Goal: Task Accomplishment & Management: Use online tool/utility

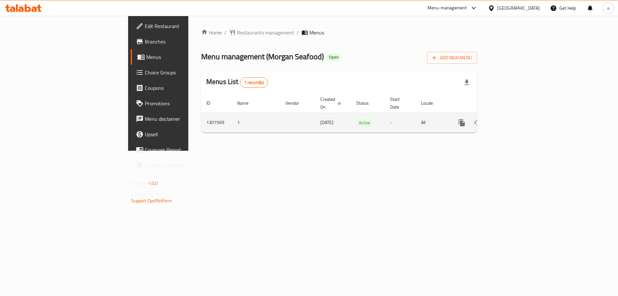
click at [512, 119] on icon "enhanced table" at bounding box center [508, 123] width 8 height 8
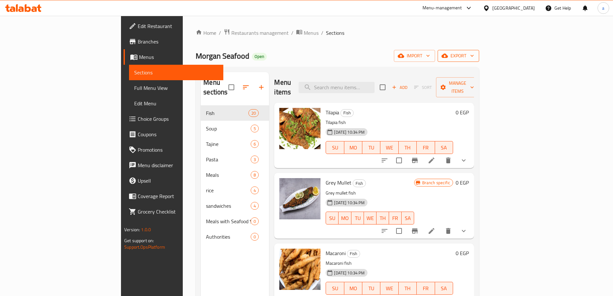
click at [474, 58] on span "export" at bounding box center [458, 56] width 31 height 8
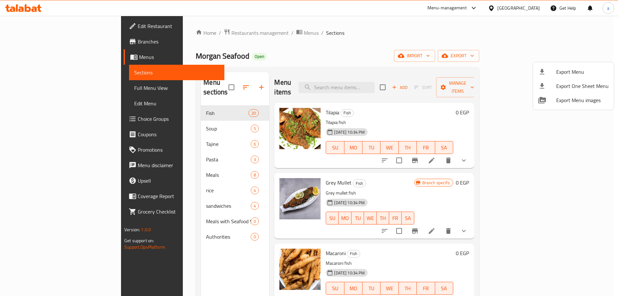
click at [22, 44] on div at bounding box center [309, 148] width 618 height 296
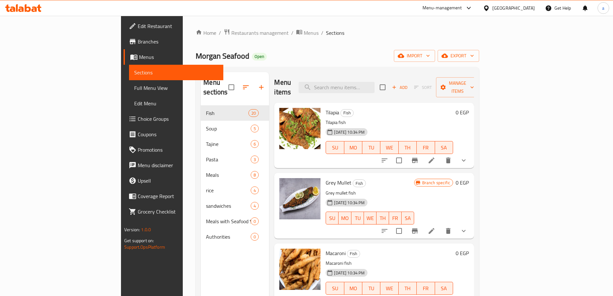
click at [138, 42] on span "Branches" at bounding box center [178, 42] width 80 height 8
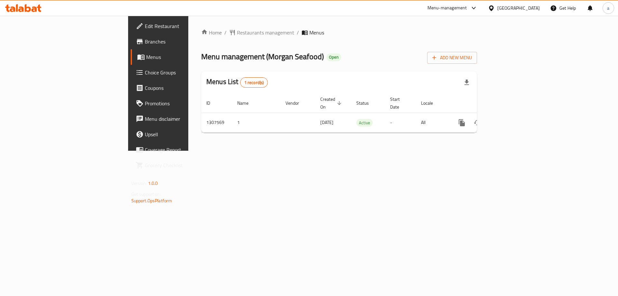
click at [145, 43] on span "Branches" at bounding box center [185, 42] width 81 height 8
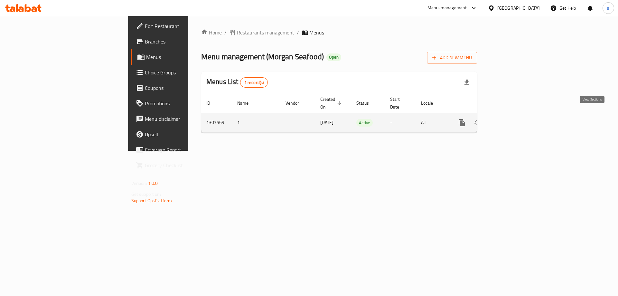
click at [516, 115] on link "enhanced table" at bounding box center [507, 122] width 15 height 15
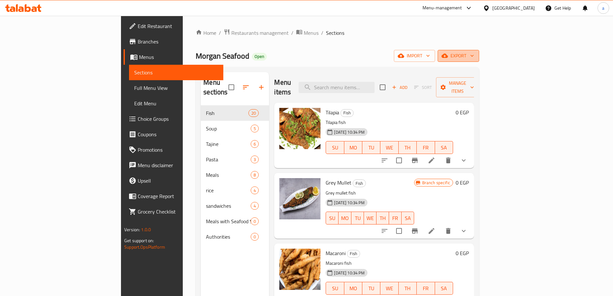
click at [474, 57] on span "export" at bounding box center [458, 56] width 31 height 8
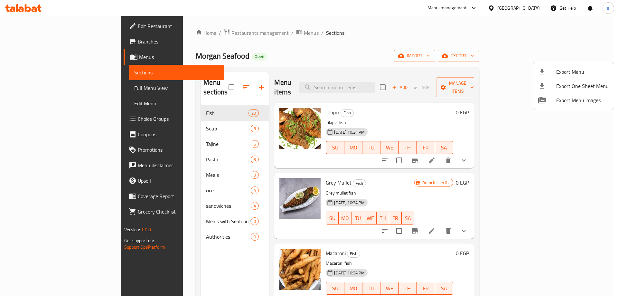
click at [459, 46] on div at bounding box center [309, 148] width 618 height 296
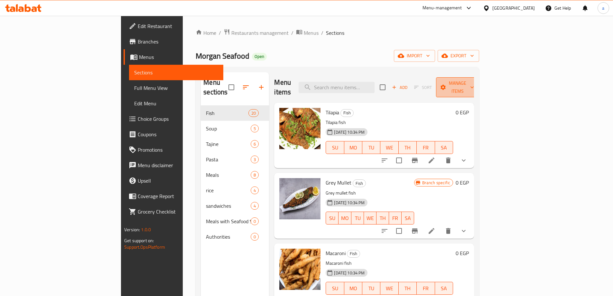
click at [474, 81] on span "Manage items" at bounding box center [457, 87] width 33 height 16
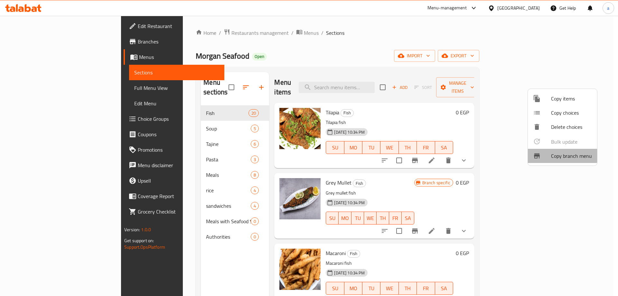
click at [561, 155] on span "Copy branch menu" at bounding box center [571, 156] width 41 height 8
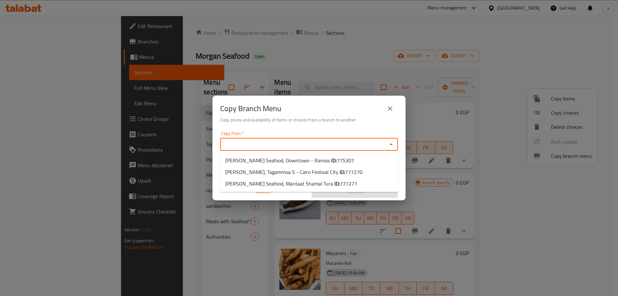
click at [336, 144] on input "Copy from   *" at bounding box center [303, 144] width 163 height 9
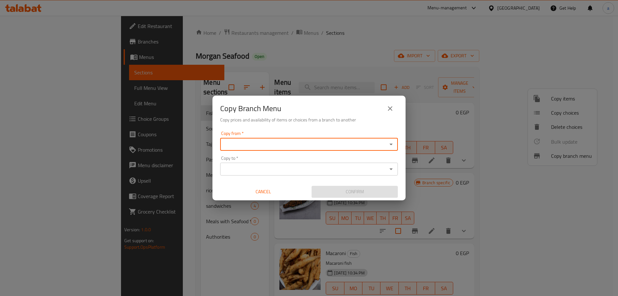
click at [342, 143] on input "Copy from   *" at bounding box center [303, 144] width 163 height 9
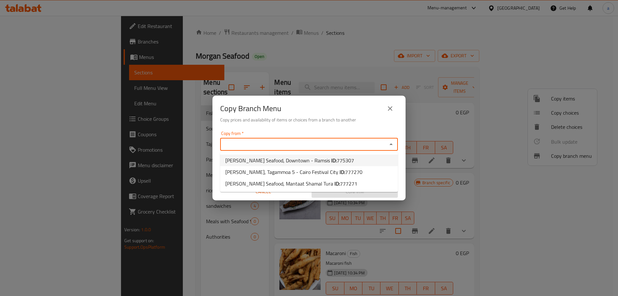
click at [337, 160] on span "775307" at bounding box center [345, 160] width 17 height 10
type input "Morgan Seafood, Downtown - Ramsis"
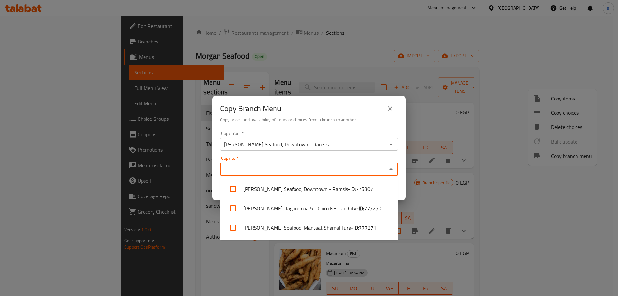
click at [322, 168] on input "Copy to   *" at bounding box center [303, 168] width 163 height 9
click at [374, 210] on span "777270" at bounding box center [372, 208] width 17 height 8
checkbox input "true"
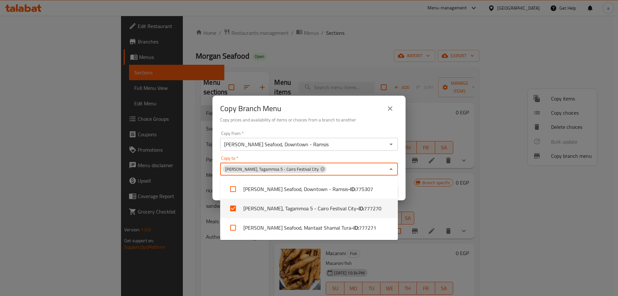
click at [437, 196] on div "Copy Branch Menu Copy prices and availability of items or choices from a branch…" at bounding box center [309, 148] width 618 height 296
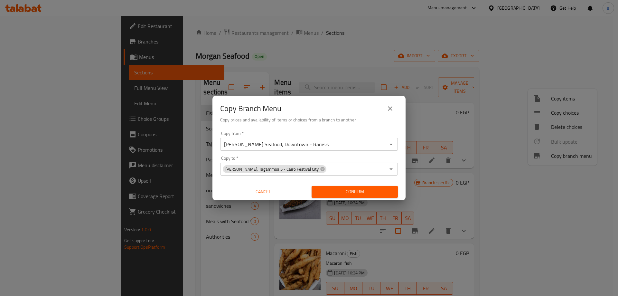
click at [387, 108] on icon "close" at bounding box center [390, 109] width 8 height 8
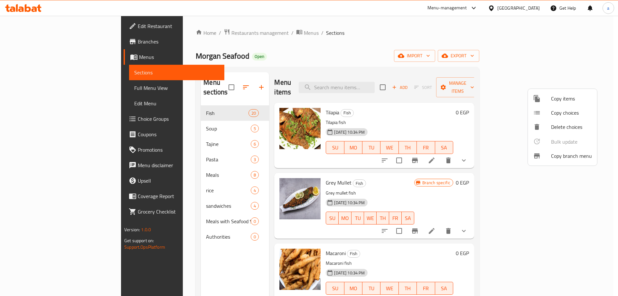
click at [377, 49] on div at bounding box center [309, 148] width 618 height 296
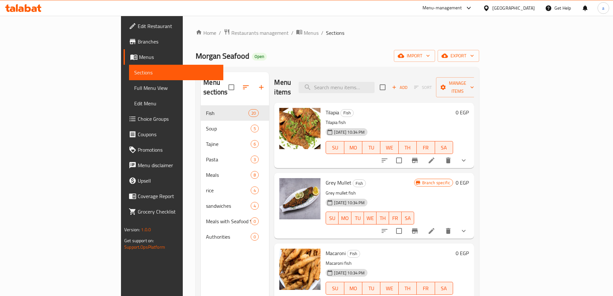
click at [138, 42] on span "Branches" at bounding box center [178, 42] width 80 height 8
